Goal: Transaction & Acquisition: Purchase product/service

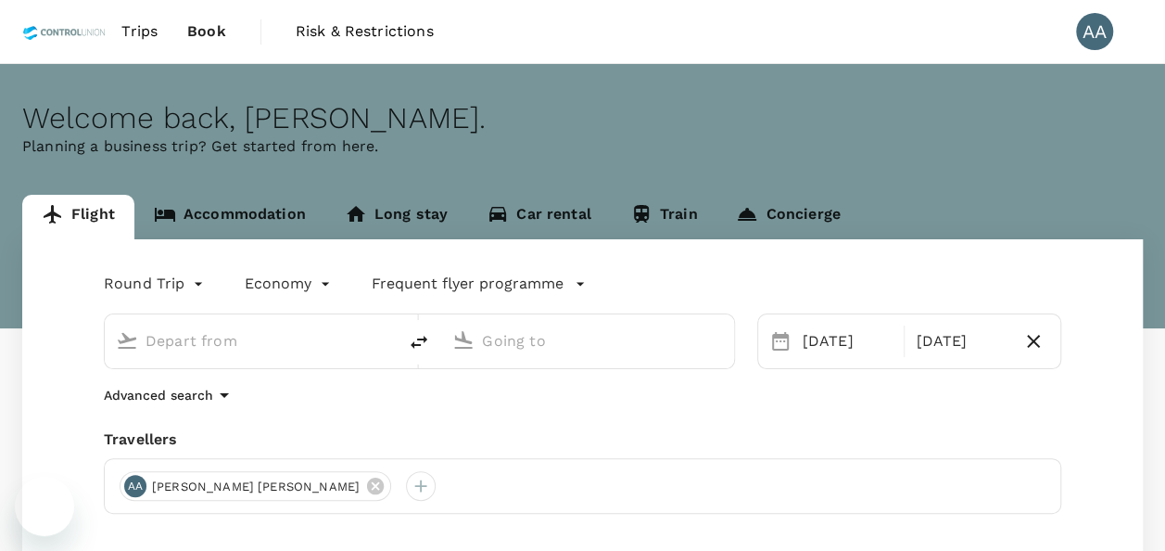
type input "[GEOGRAPHIC_DATA], [GEOGRAPHIC_DATA] (any)"
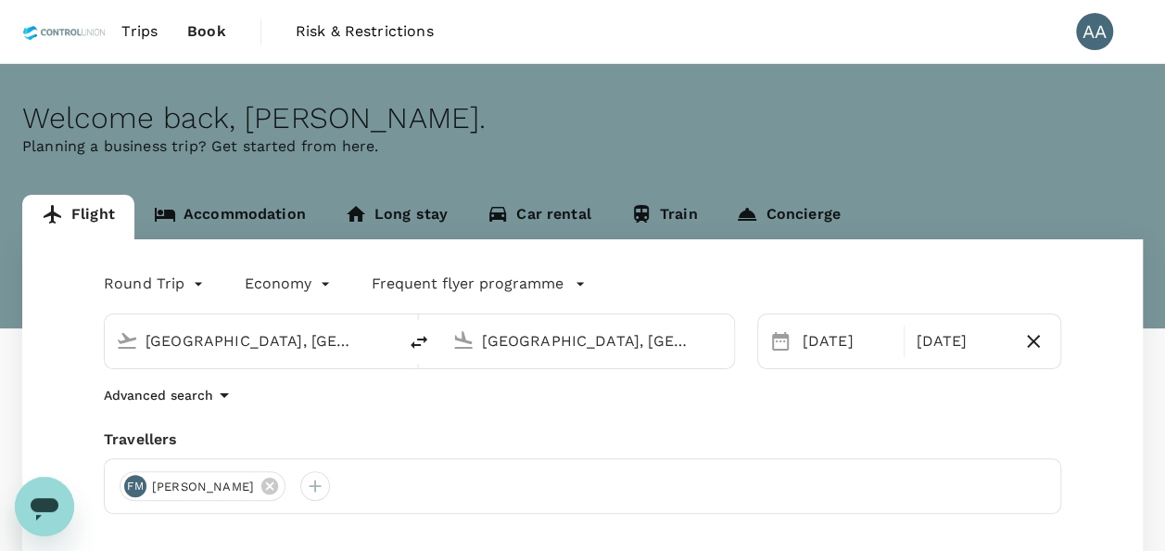
drag, startPoint x: 347, startPoint y: 347, endPoint x: 5, endPoint y: 319, distance: 343.1
click at [5, 319] on div "Flight Accommodation Long stay Car rental Train Concierge Round Trip roundtrip …" at bounding box center [582, 479] width 1165 height 568
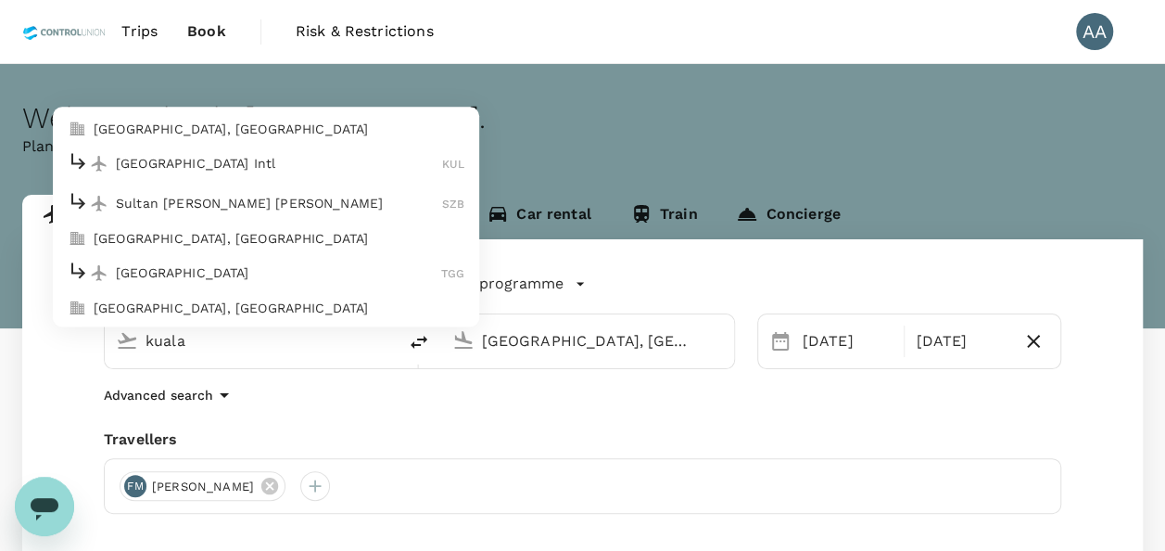
click at [198, 124] on p "[GEOGRAPHIC_DATA], [GEOGRAPHIC_DATA]" at bounding box center [279, 129] width 371 height 19
type input "[GEOGRAPHIC_DATA], [GEOGRAPHIC_DATA] (any)"
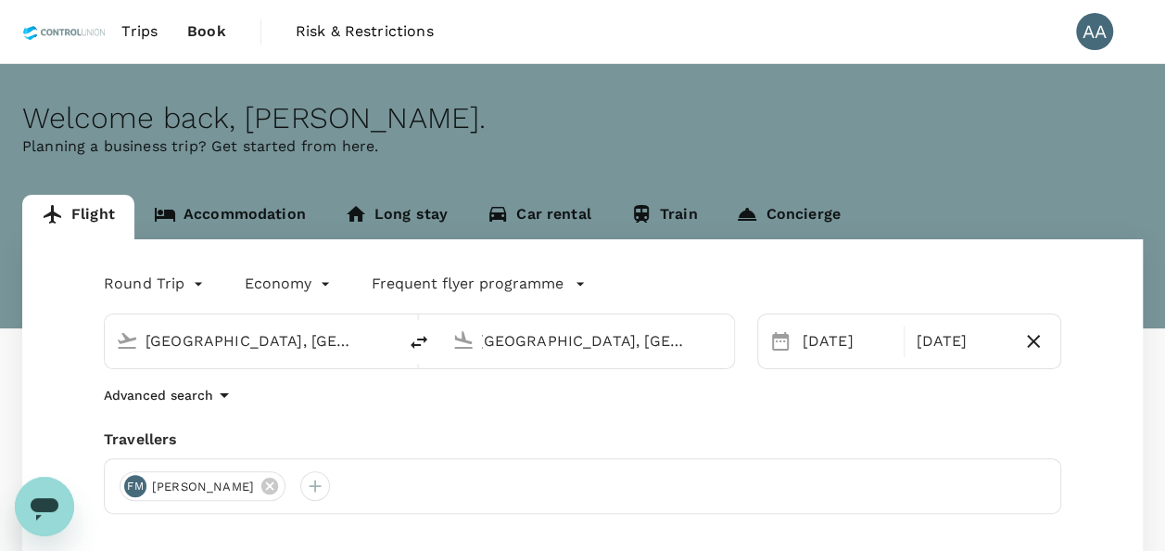
click at [488, 345] on input "[GEOGRAPHIC_DATA], [GEOGRAPHIC_DATA] (any)" at bounding box center [588, 340] width 212 height 29
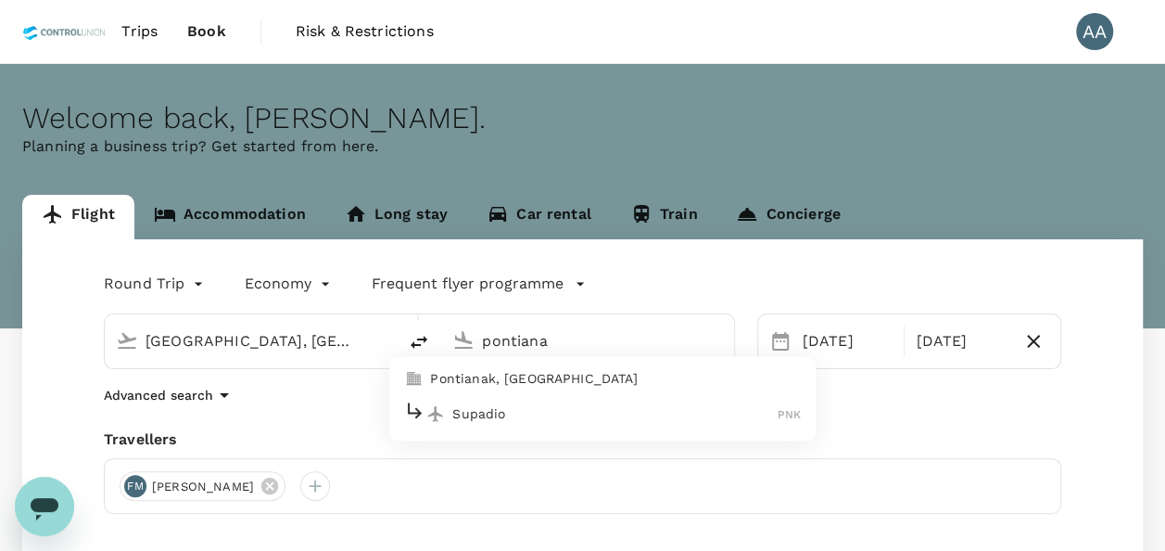
click at [506, 394] on li "Supadio PNK" at bounding box center [602, 414] width 426 height 40
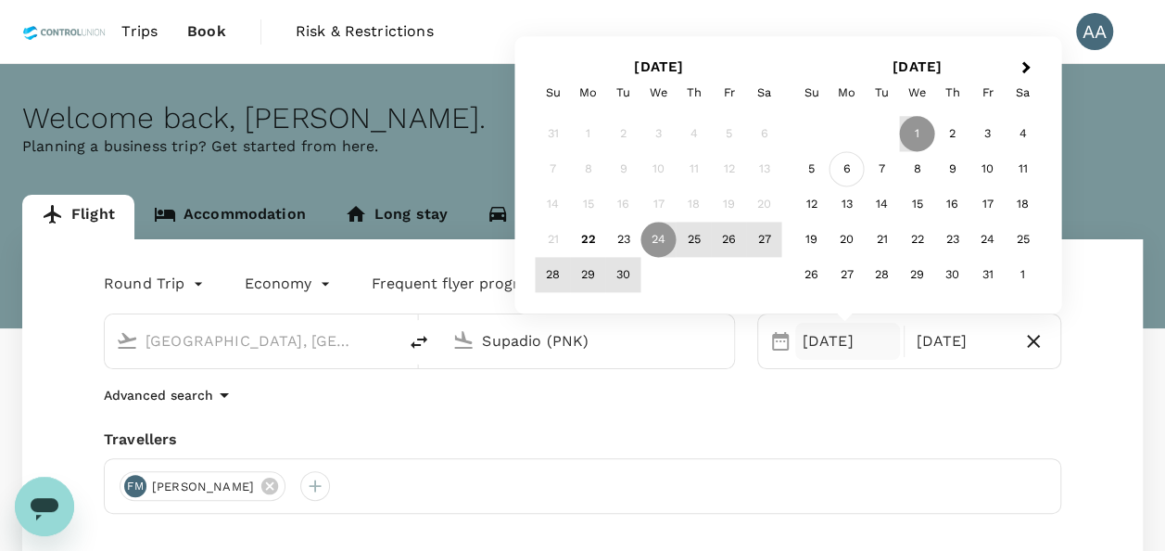
type input "Supadio (PNK)"
click at [840, 177] on div "6" at bounding box center [846, 169] width 35 height 35
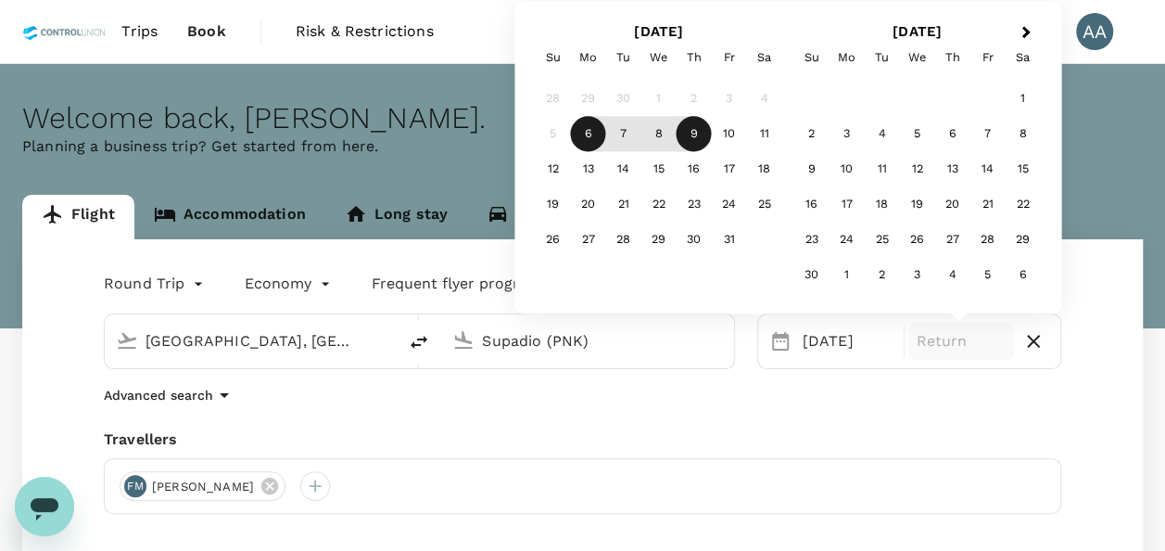
click at [699, 138] on div "9" at bounding box center [694, 134] width 35 height 35
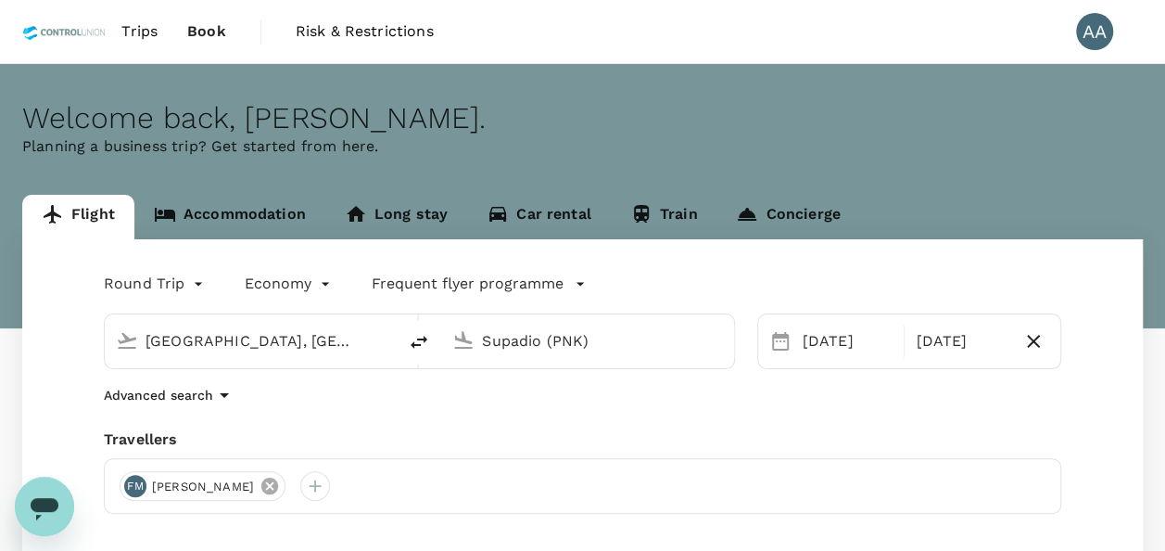
click at [274, 481] on icon at bounding box center [269, 485] width 17 height 17
click at [128, 480] on div at bounding box center [135, 486] width 30 height 30
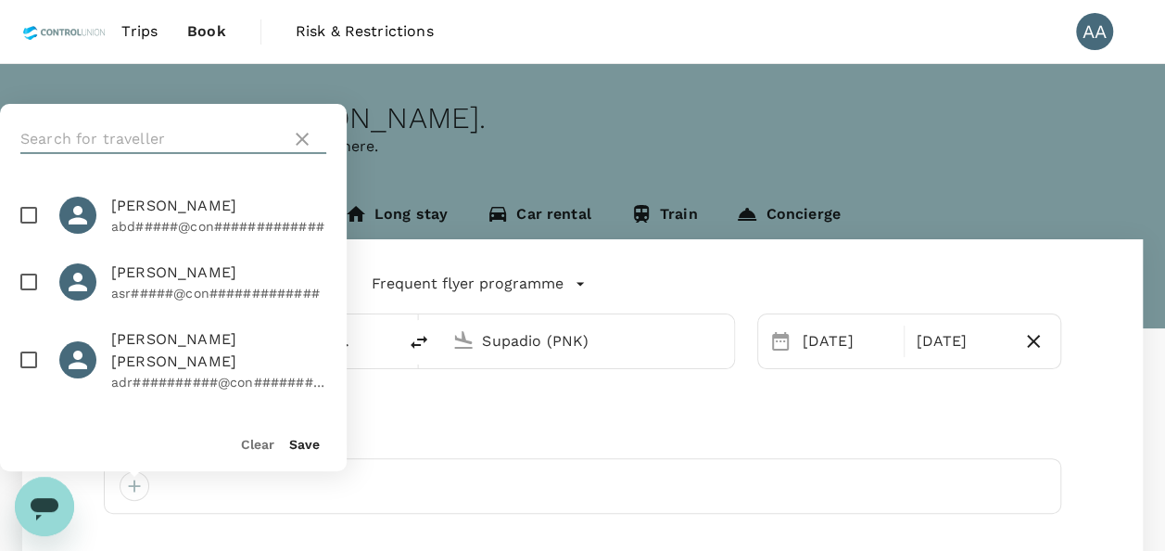
click at [163, 140] on input "text" at bounding box center [151, 139] width 263 height 30
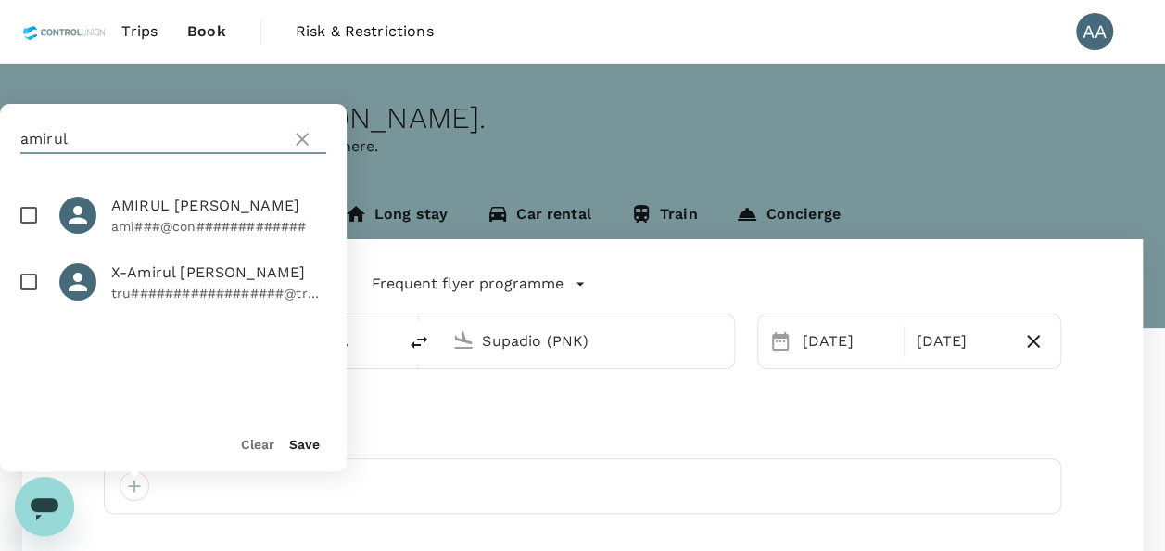
type input "amirul"
click at [23, 224] on input "checkbox" at bounding box center [28, 215] width 39 height 39
checkbox input "true"
click at [297, 439] on button "Save" at bounding box center [304, 444] width 31 height 15
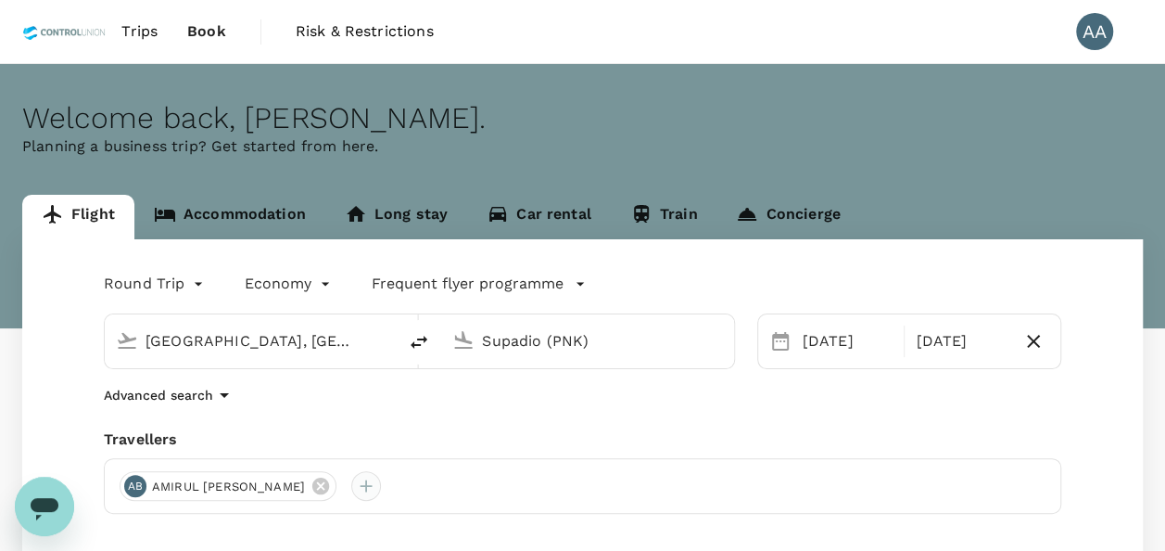
click at [381, 480] on div at bounding box center [366, 486] width 30 height 30
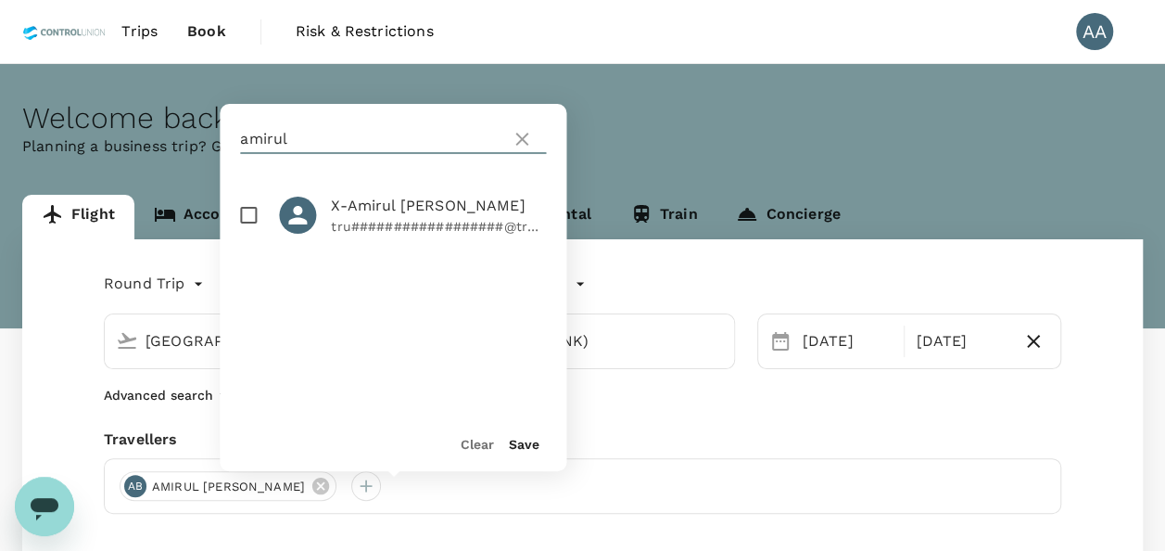
drag, startPoint x: 291, startPoint y: 137, endPoint x: 143, endPoint y: 140, distance: 148.3
click at [143, 140] on div "Welcome back , [PERSON_NAME] . Planning a business trip? Get started from here.…" at bounding box center [582, 413] width 1165 height 699
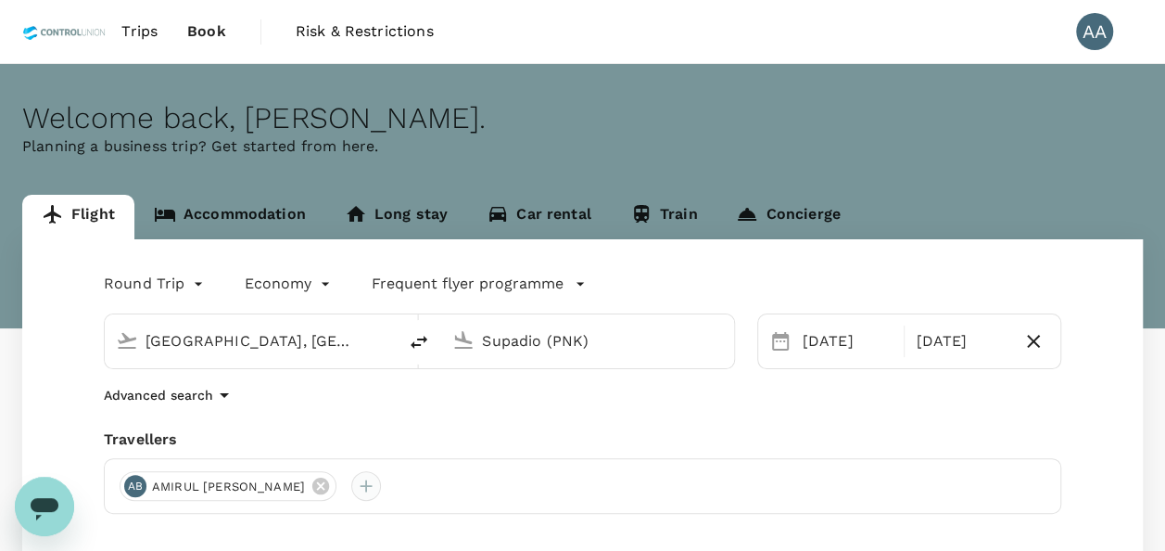
click at [381, 476] on div at bounding box center [366, 486] width 30 height 30
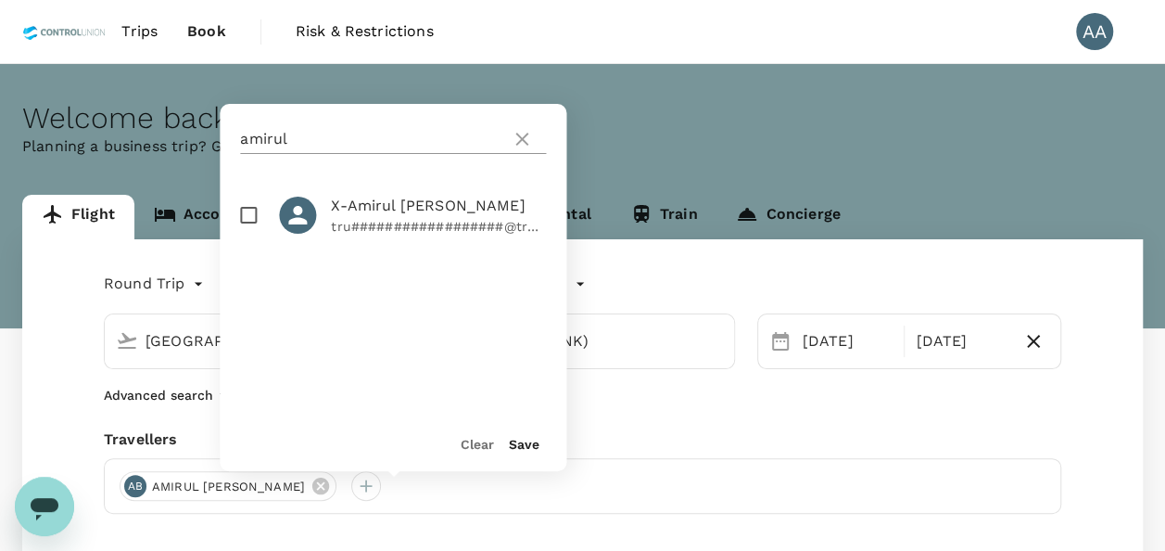
click at [517, 143] on icon at bounding box center [521, 139] width 13 height 13
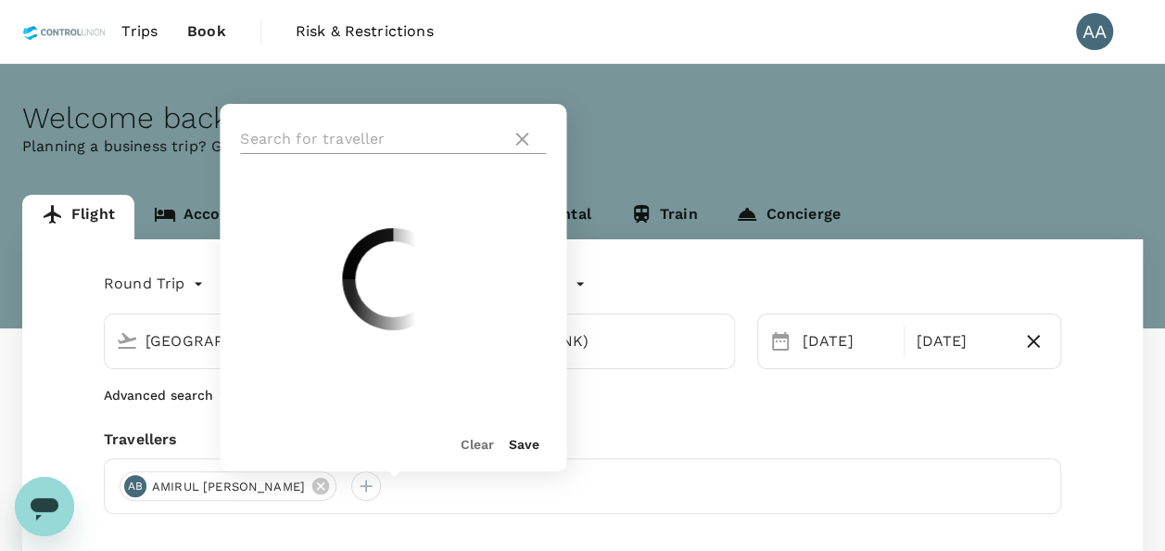
click at [449, 137] on input "text" at bounding box center [371, 139] width 263 height 30
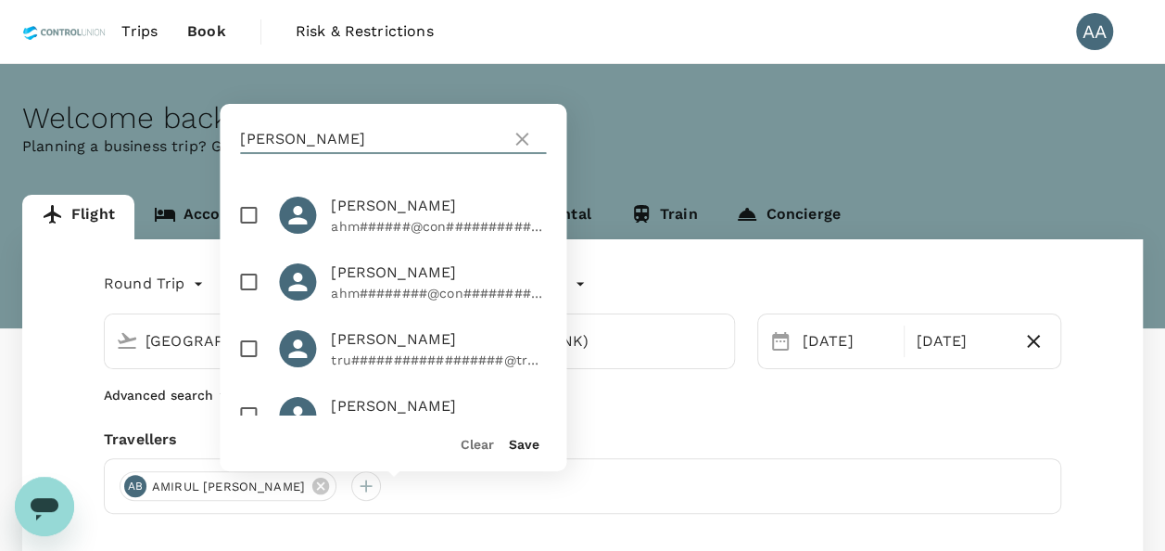
type input "[PERSON_NAME]"
click at [242, 224] on input "checkbox" at bounding box center [248, 215] width 39 height 39
checkbox input "true"
click at [532, 449] on button "Save" at bounding box center [524, 444] width 31 height 15
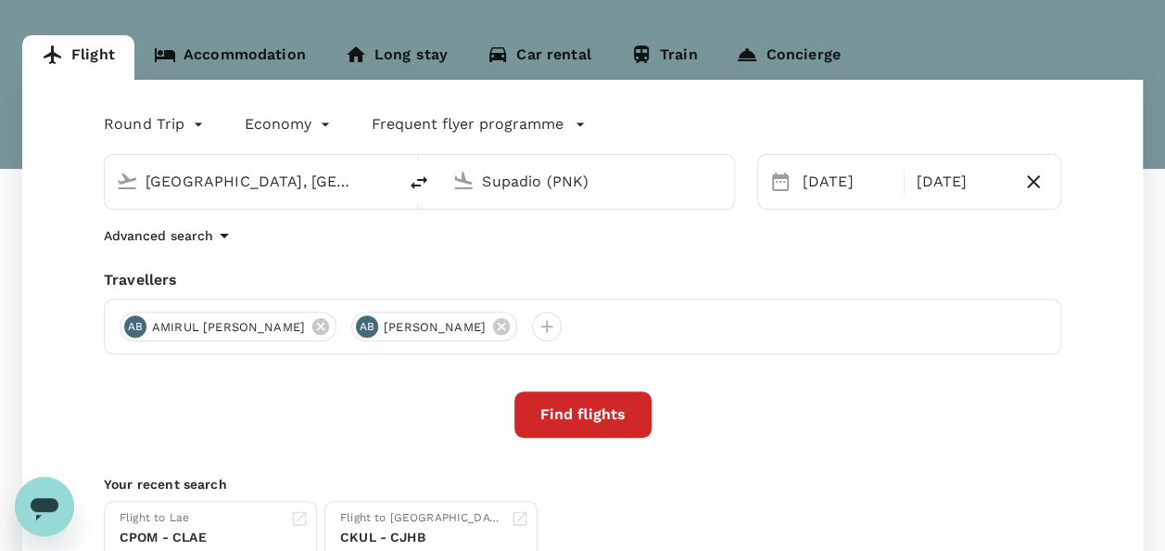
scroll to position [185, 0]
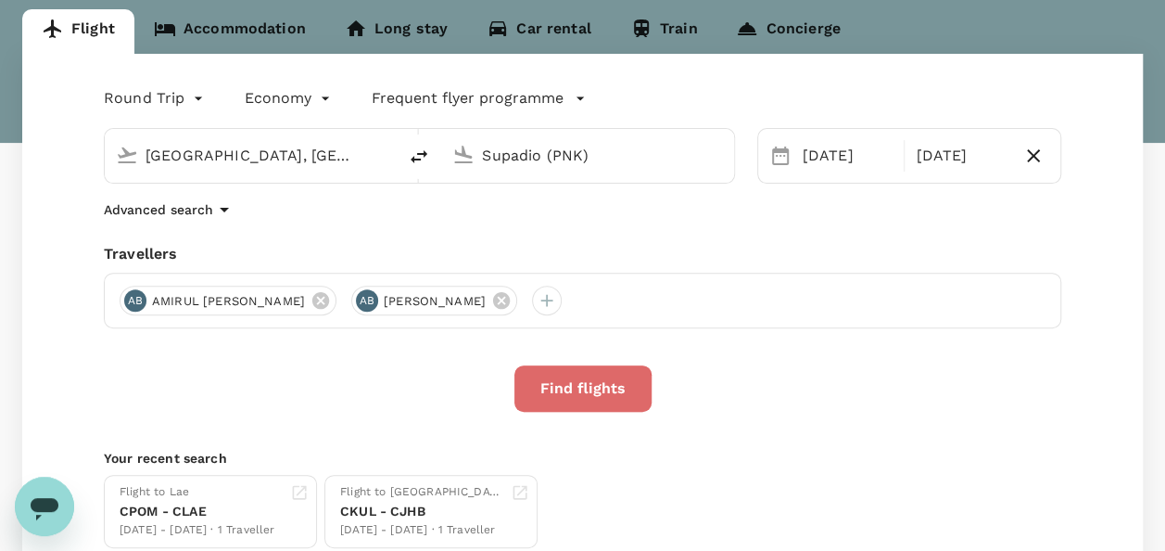
click at [538, 391] on button "Find flights" at bounding box center [582, 388] width 137 height 46
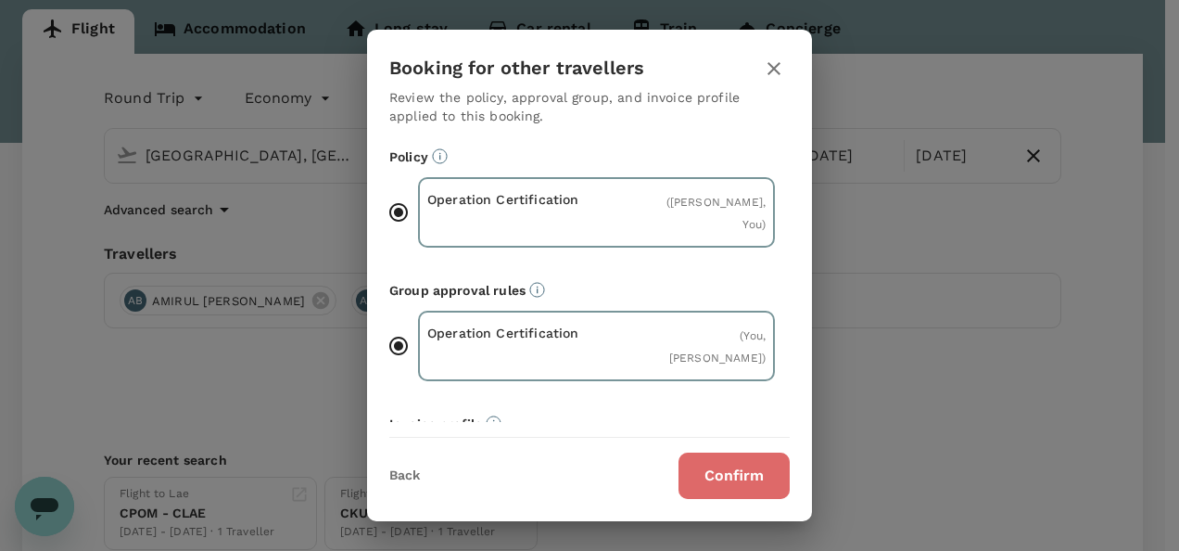
click at [727, 456] on button "Confirm" at bounding box center [733, 475] width 111 height 46
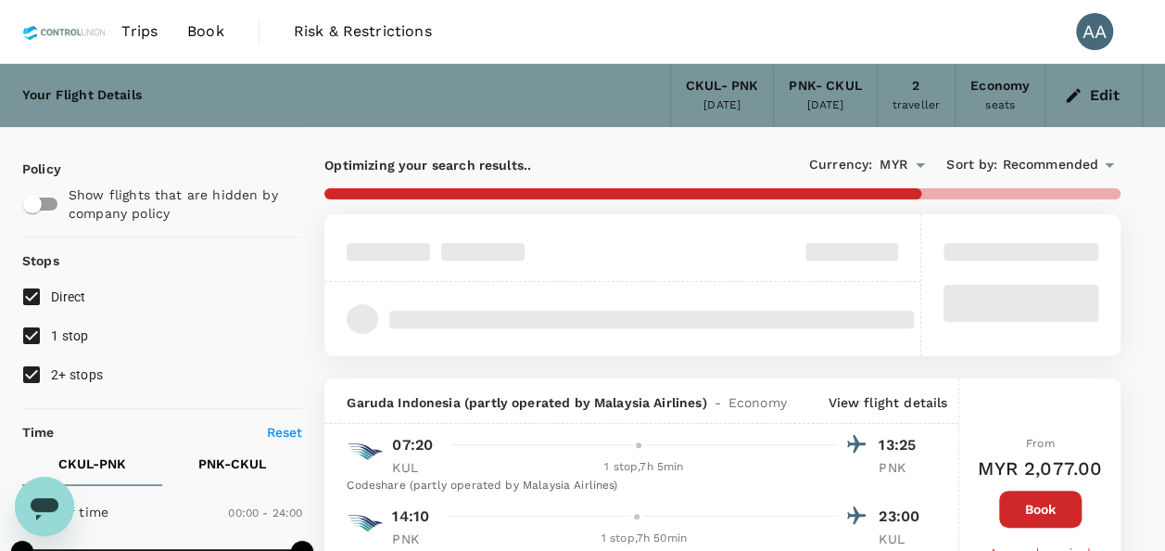
type input "1395"
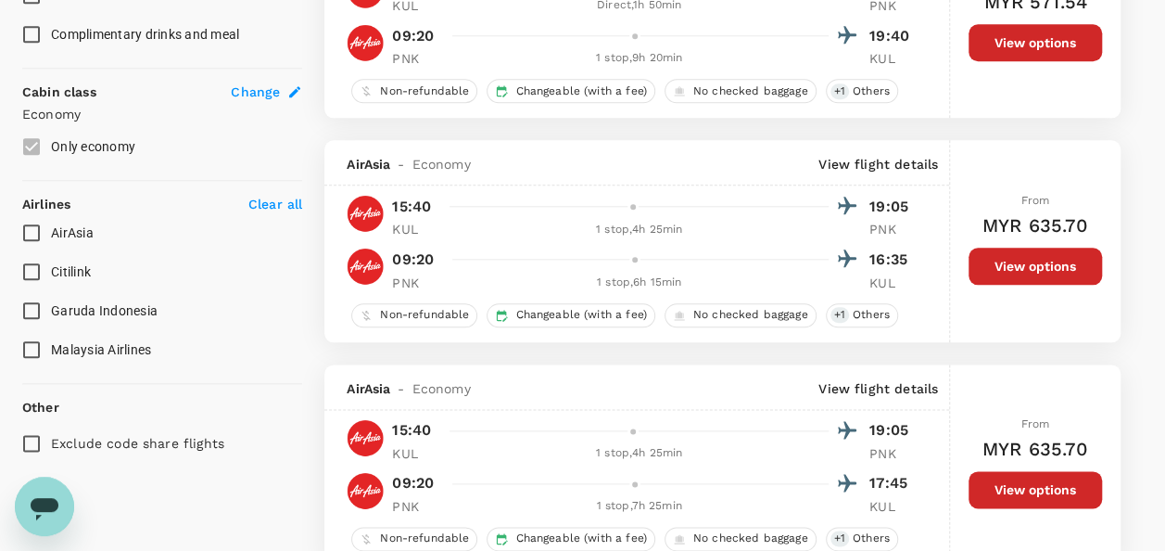
scroll to position [927, 0]
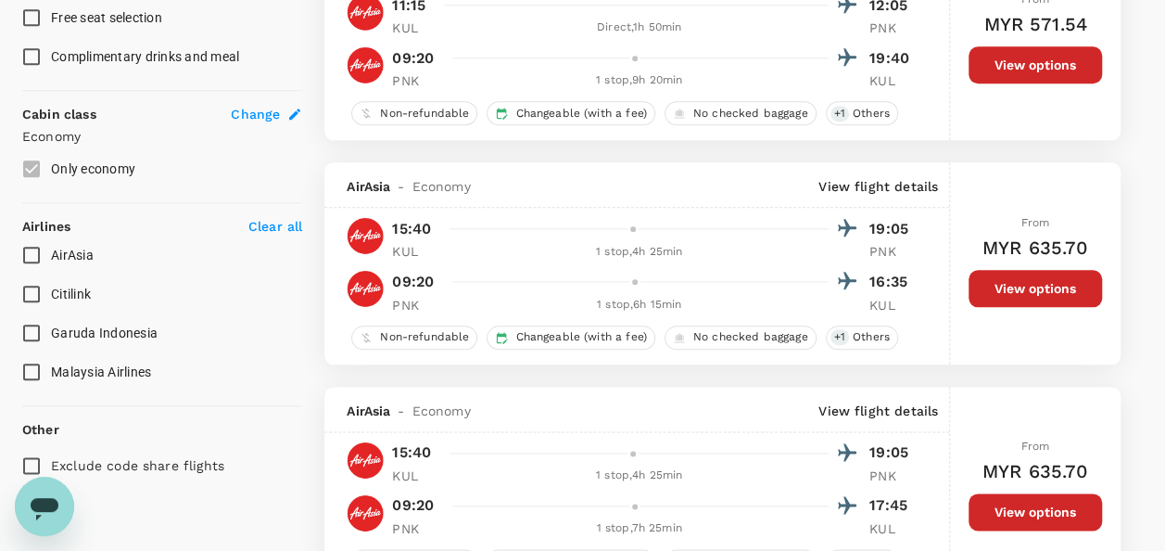
click at [82, 258] on span "AirAsia" at bounding box center [72, 254] width 43 height 15
click at [51, 258] on input "AirAsia" at bounding box center [31, 254] width 39 height 39
checkbox input "true"
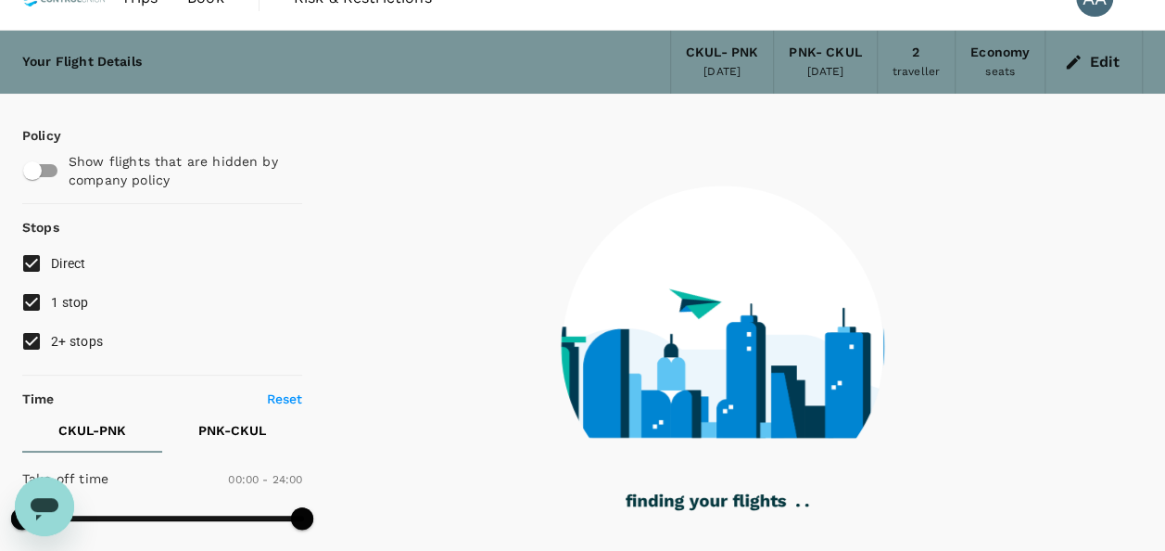
scroll to position [0, 0]
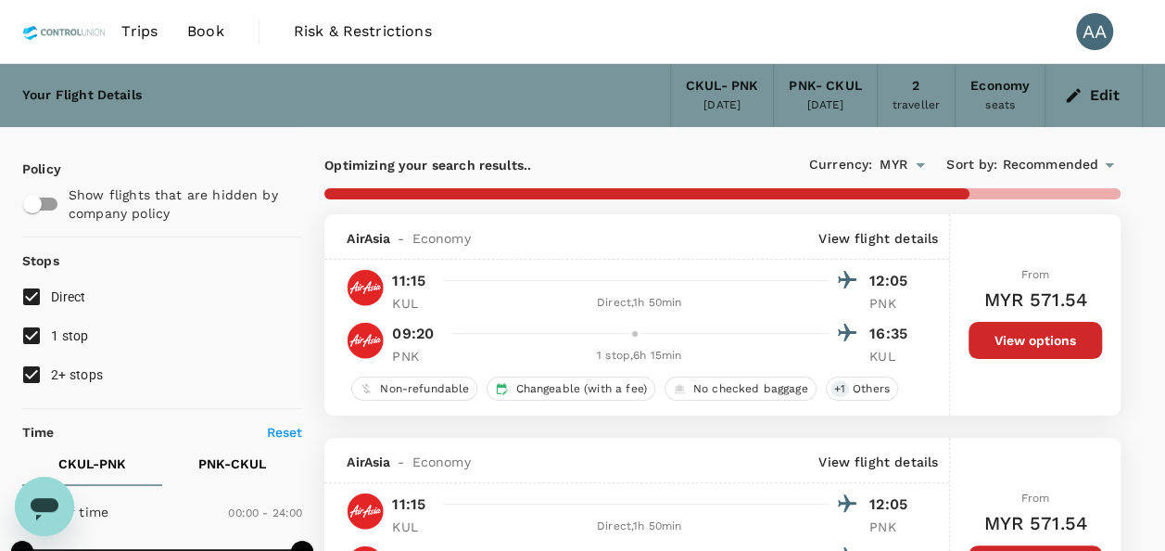
click at [48, 372] on input "2+ stops" at bounding box center [31, 374] width 39 height 39
checkbox input "false"
click at [57, 345] on span "1 stop" at bounding box center [70, 335] width 38 height 22
click at [51, 345] on input "1 stop" at bounding box center [31, 335] width 39 height 39
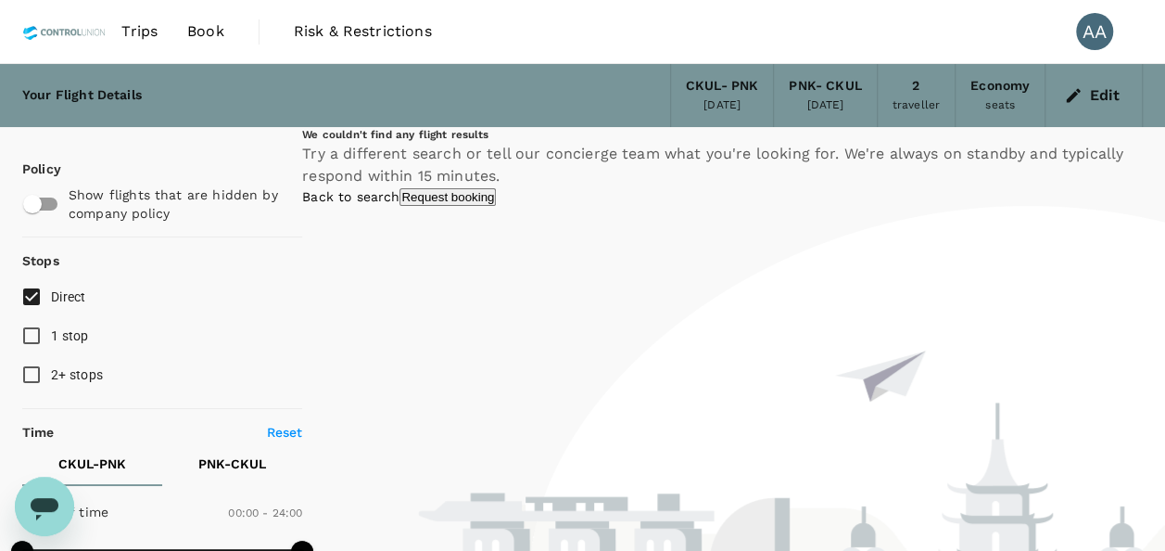
click at [32, 336] on input "1 stop" at bounding box center [31, 335] width 39 height 39
checkbox input "true"
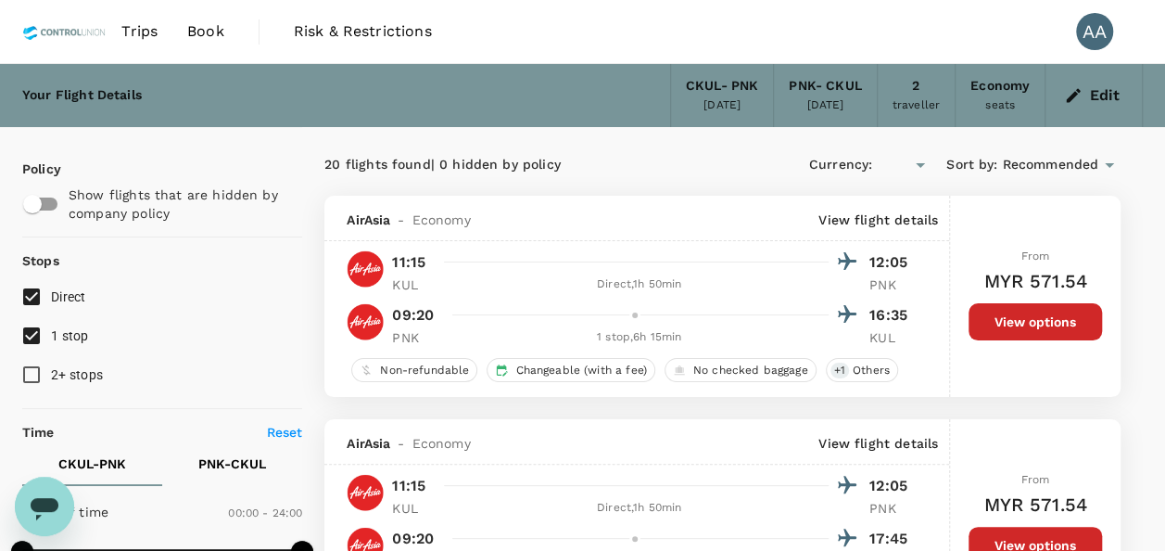
type input "MYR"
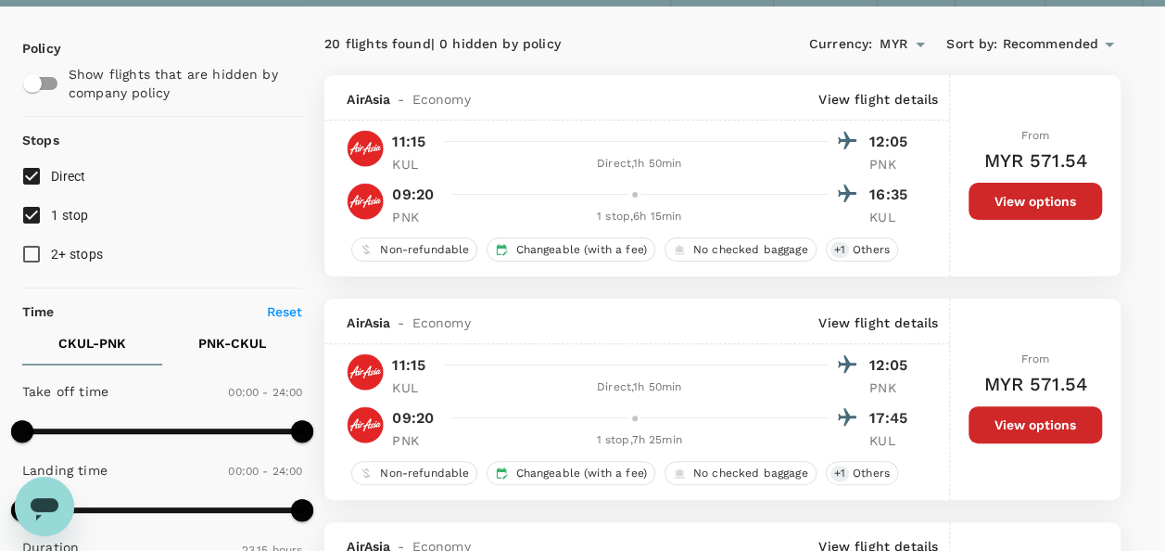
scroll to position [93, 0]
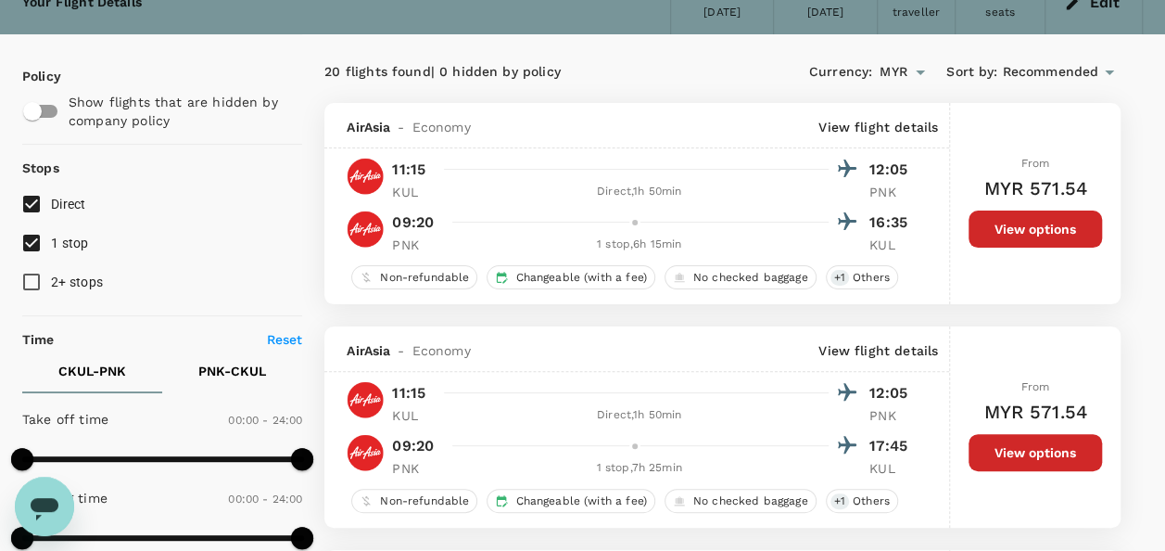
click at [805, 377] on div "AirAsia - Economy View flight details 11:15 12:05 KUL Direct , 1h 50min PNK 09:…" at bounding box center [637, 426] width 626 height 201
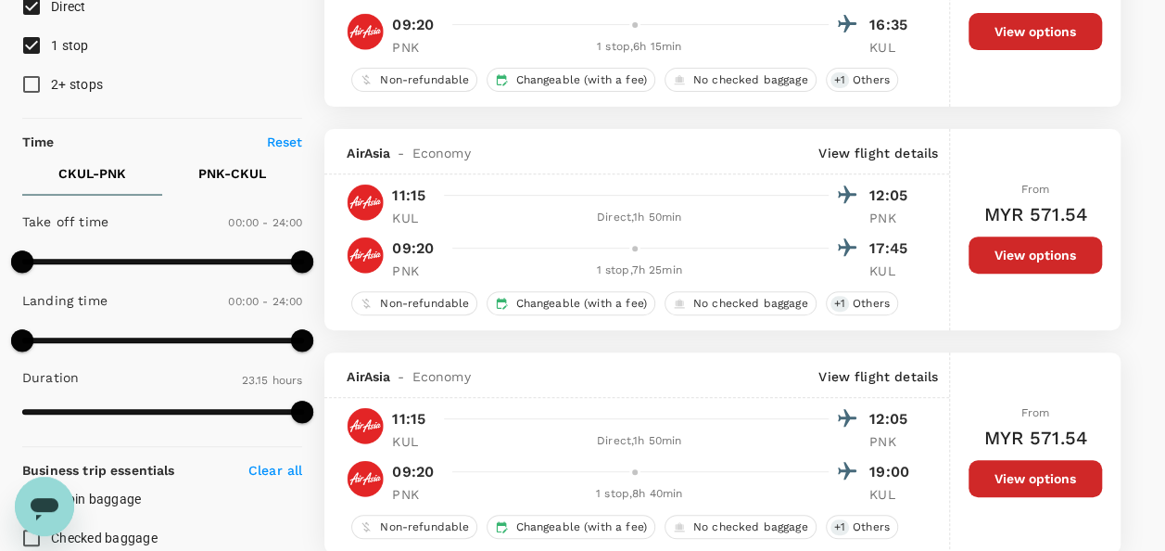
scroll to position [0, 0]
